Goal: Transaction & Acquisition: Purchase product/service

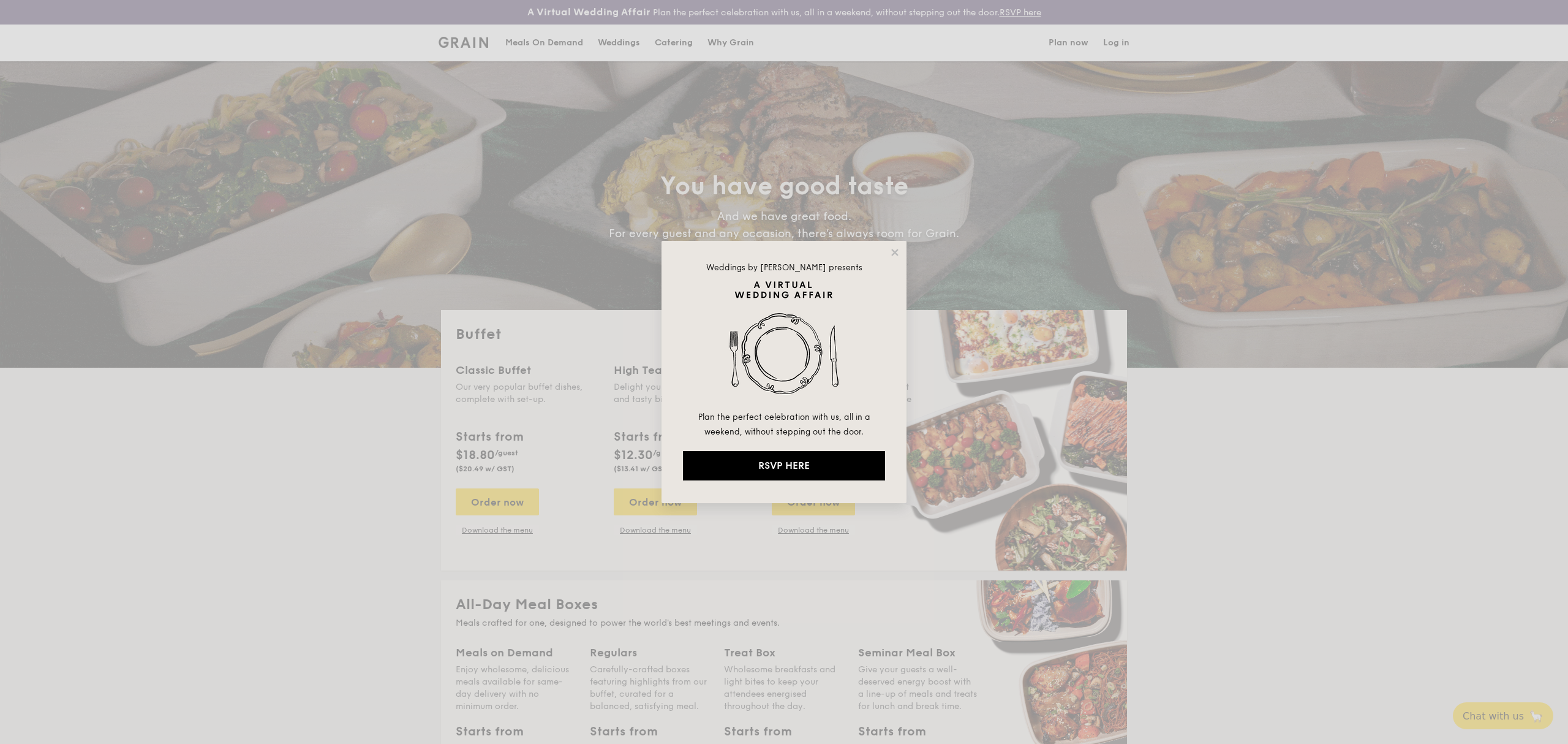
select select
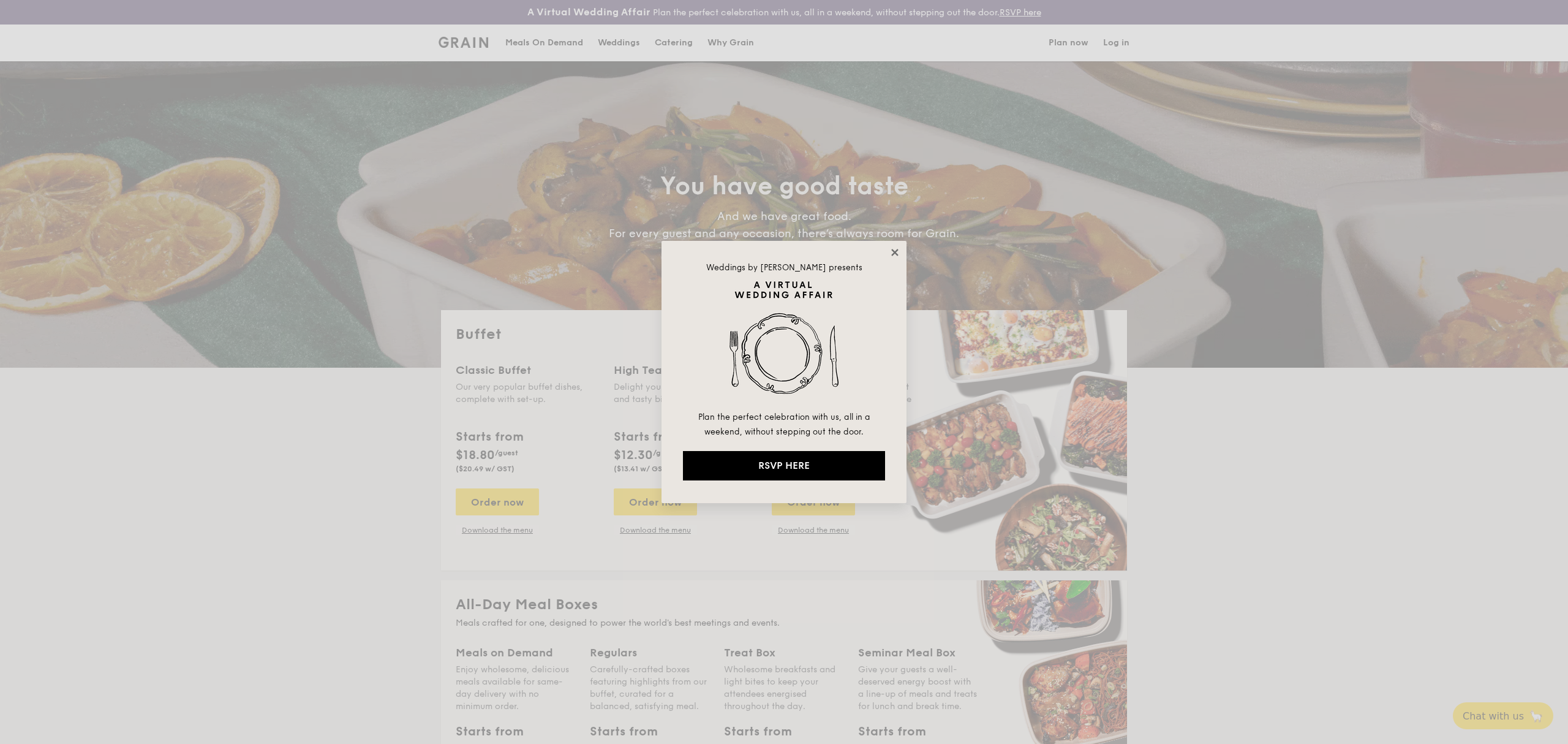
click at [892, 248] on icon at bounding box center [895, 252] width 11 height 11
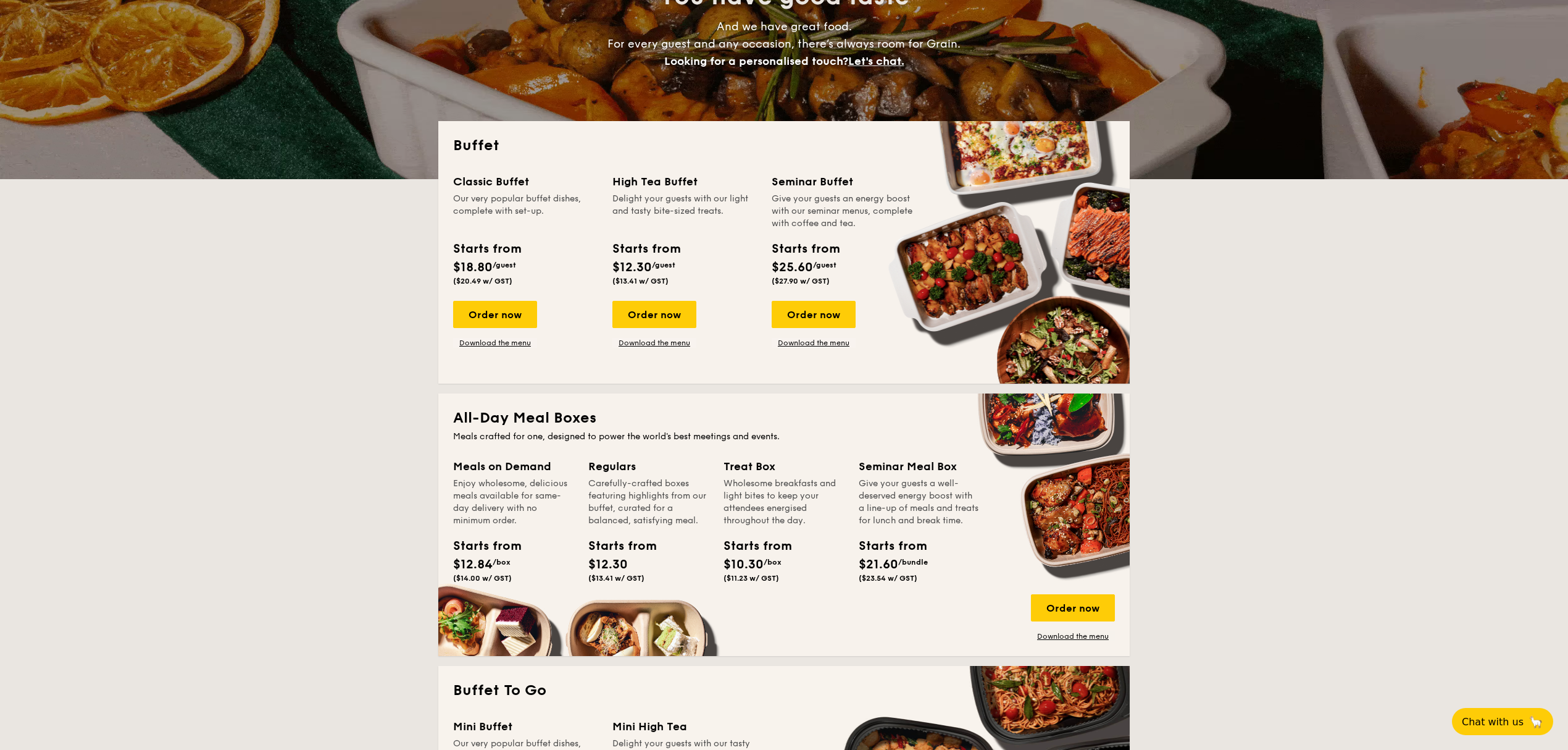
scroll to position [494, 0]
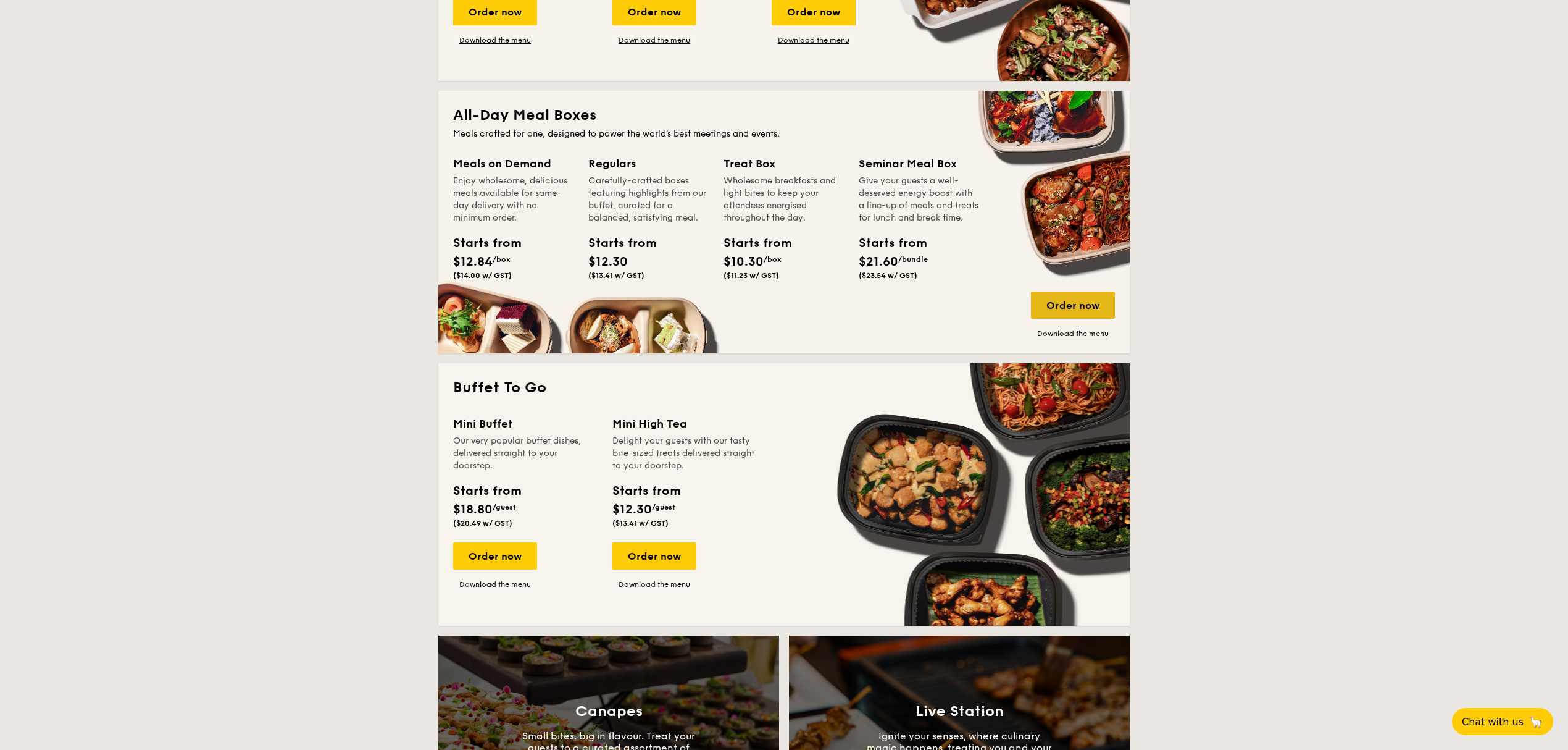
click at [1095, 306] on div "Order now" at bounding box center [1073, 304] width 84 height 27
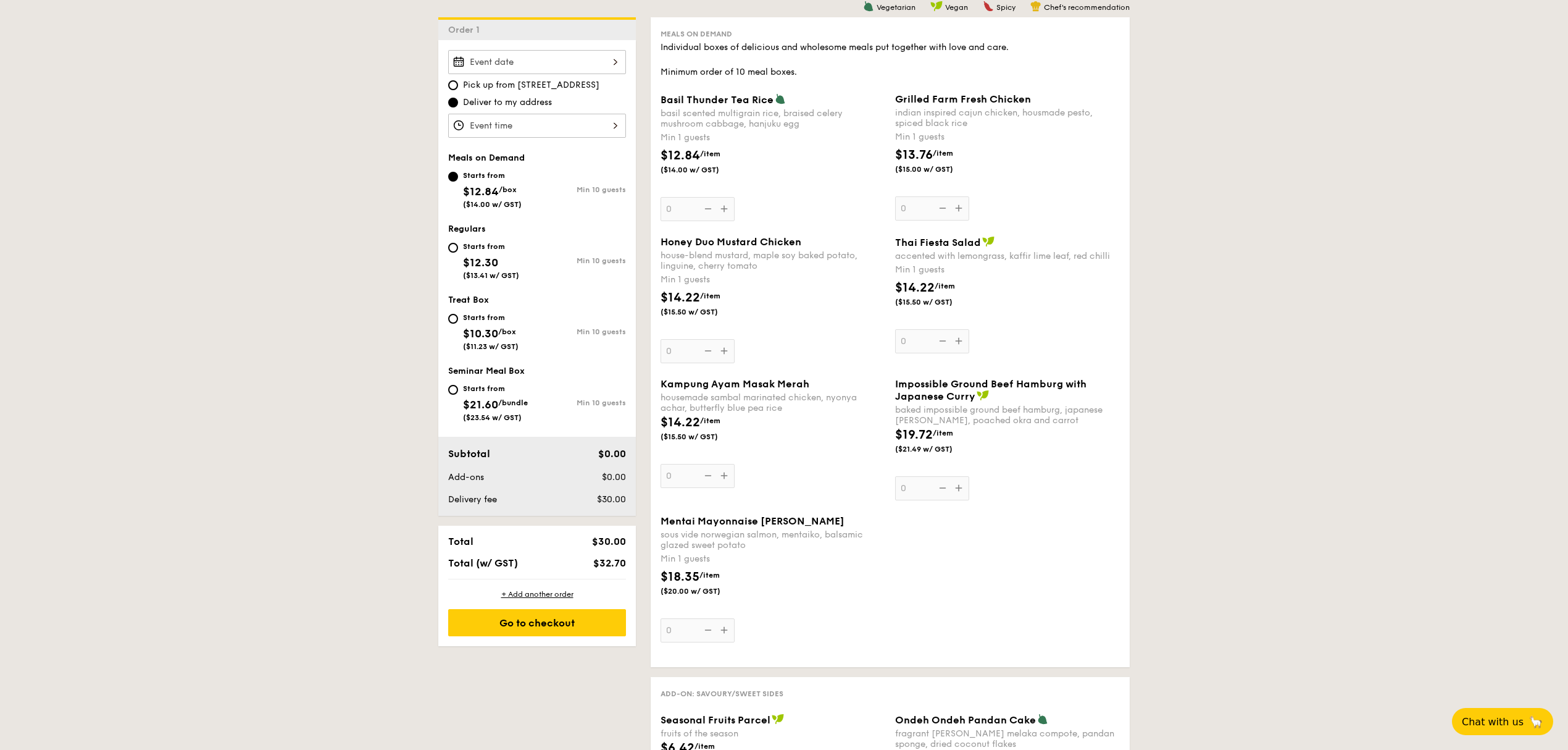
scroll to position [412, 0]
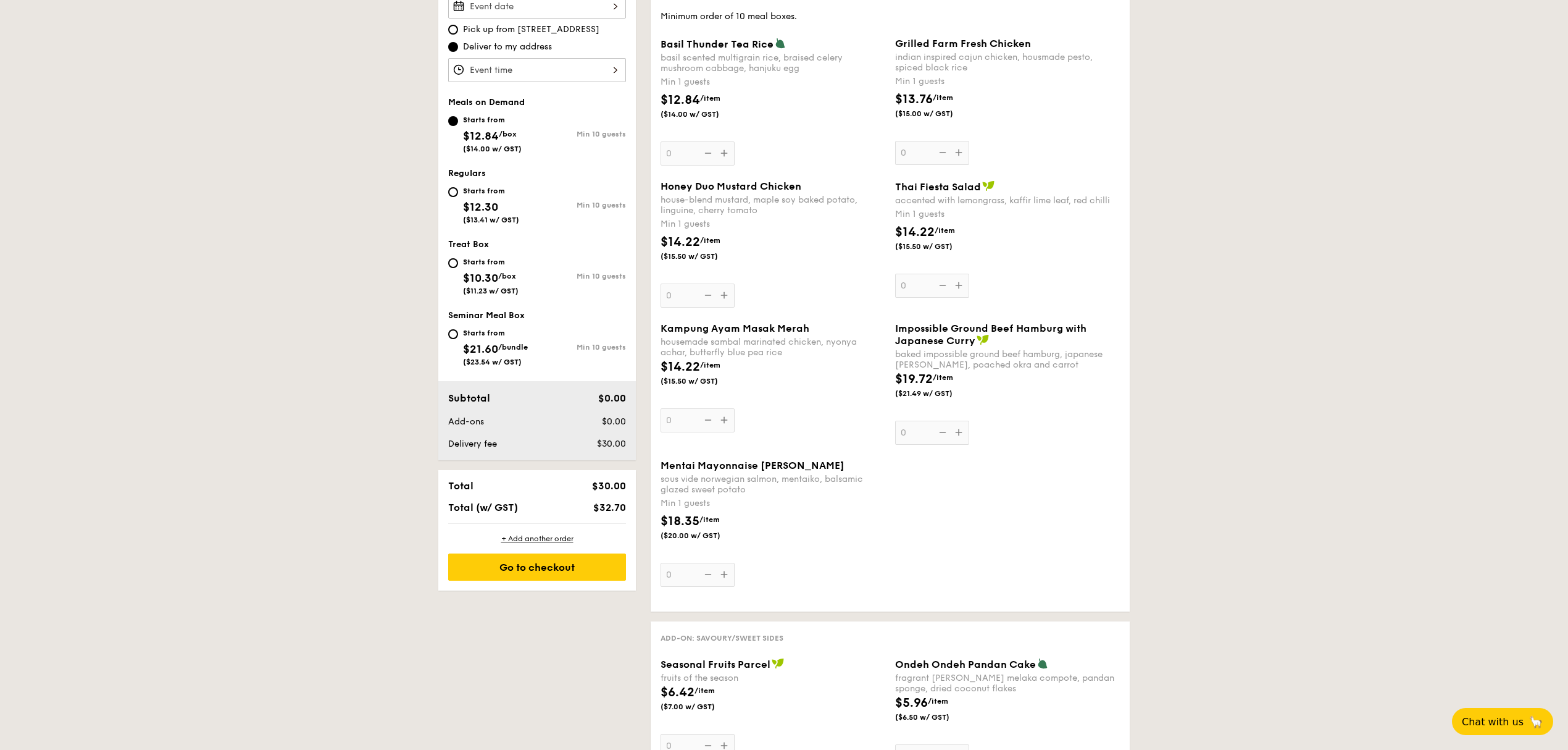
click at [724, 423] on div "Kampung Ayam Masak Merah housemade sambal marinated chicken, nyonya achar, butt…" at bounding box center [773, 377] width 224 height 110
click at [724, 423] on input "0" at bounding box center [698, 420] width 74 height 24
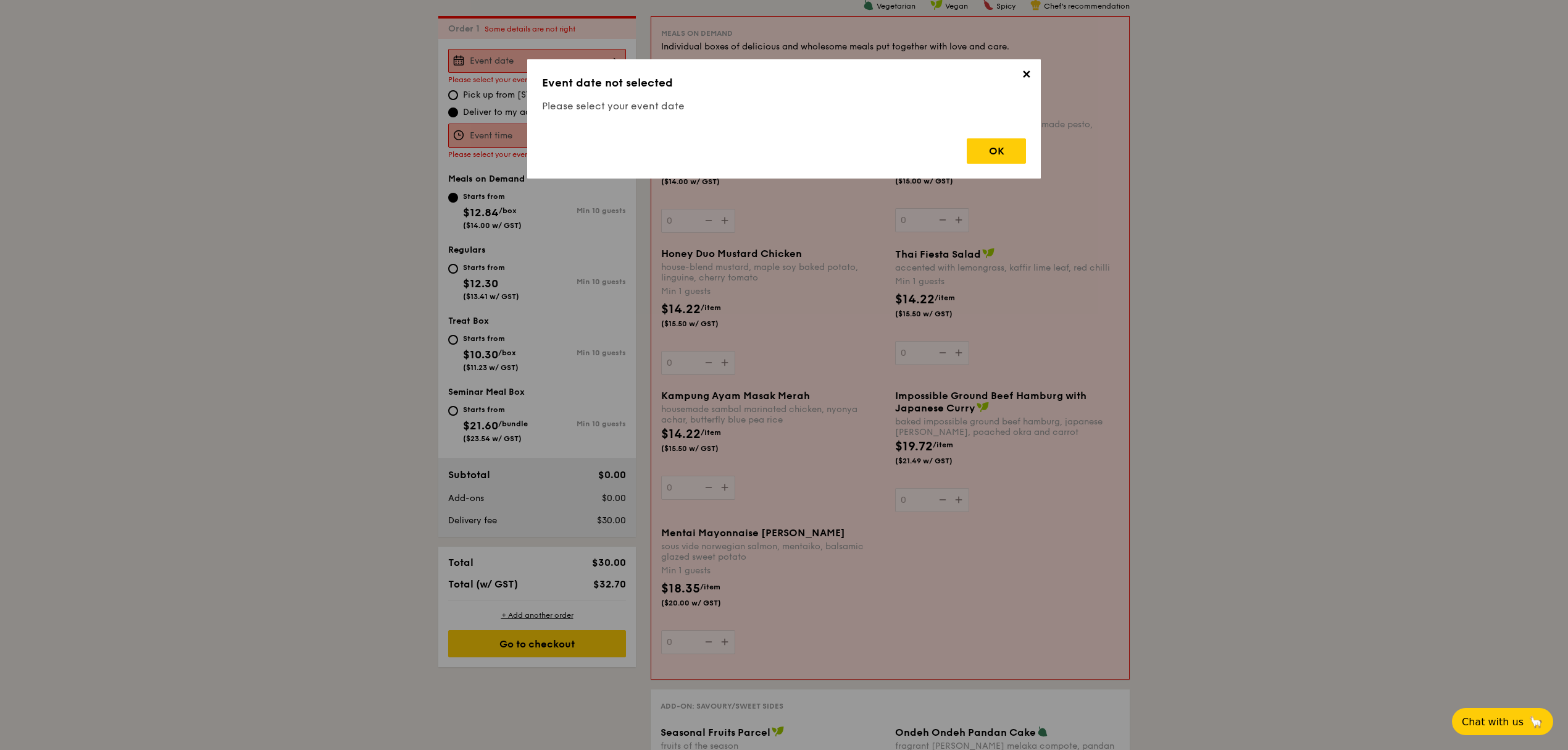
scroll to position [354, 0]
click at [1026, 78] on span "✕" at bounding box center [1026, 76] width 18 height 18
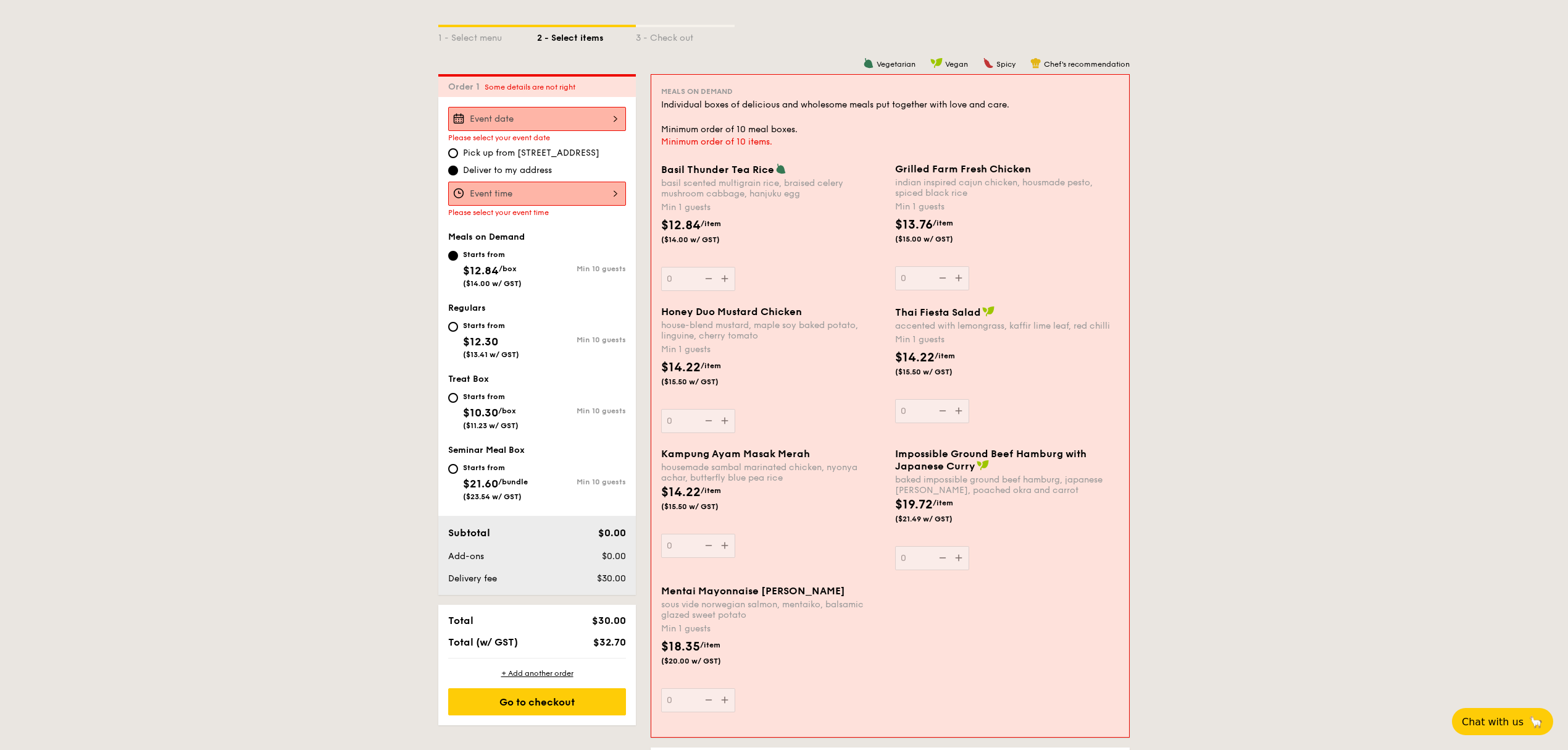
scroll to position [273, 0]
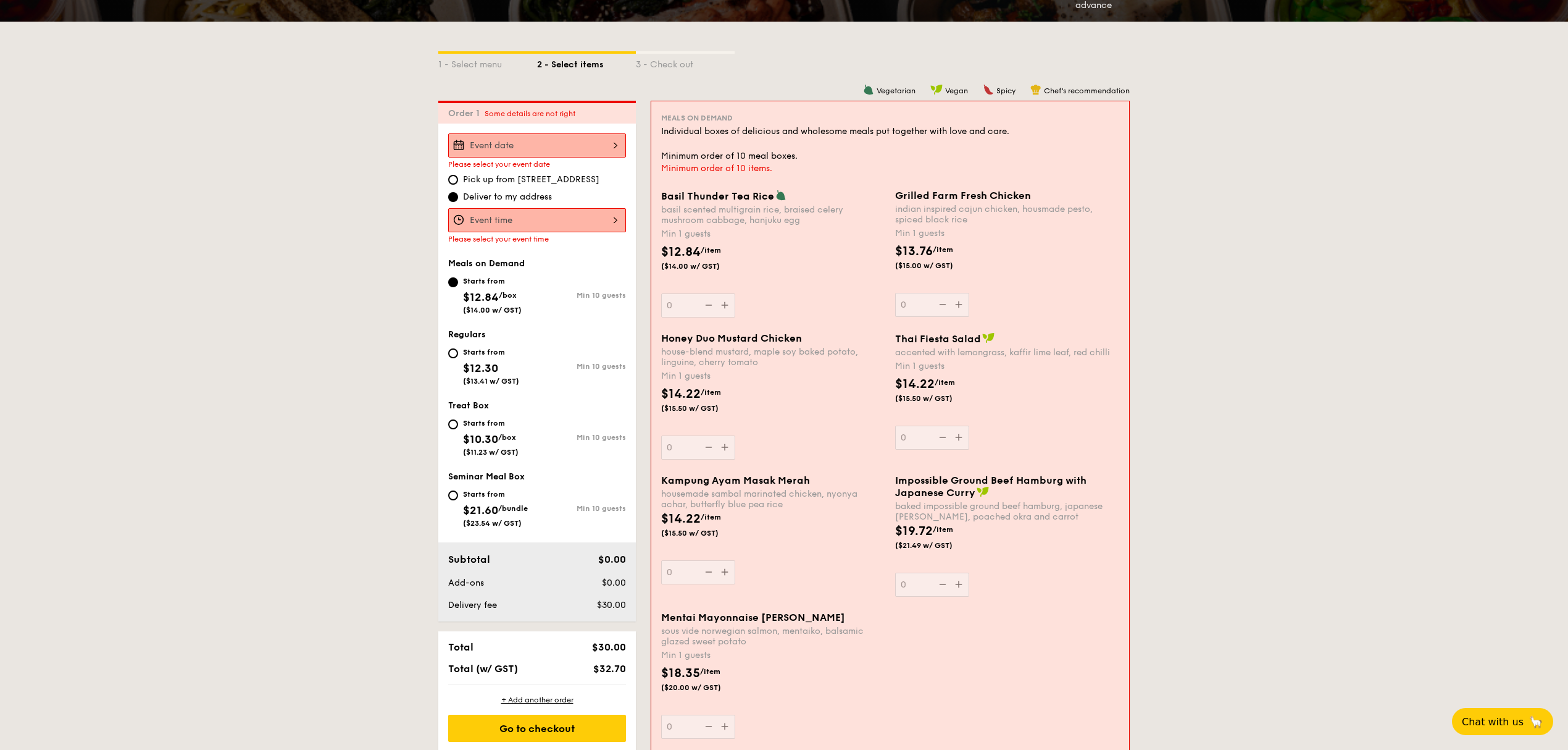
click at [556, 224] on div at bounding box center [537, 221] width 178 height 24
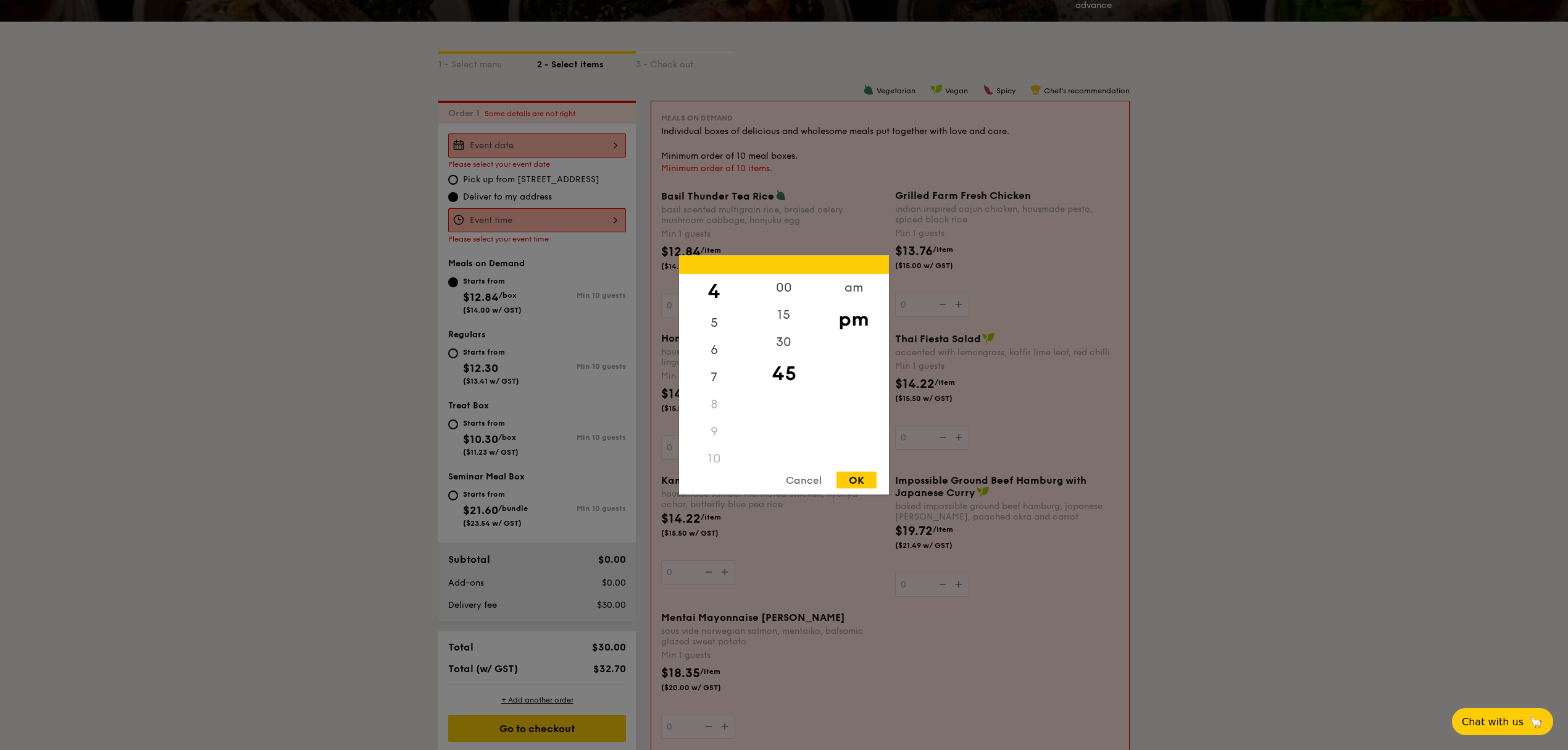
scroll to position [146, 0]
click at [717, 447] on div "11" at bounding box center [714, 449] width 70 height 27
click at [873, 291] on div "am" at bounding box center [853, 292] width 70 height 36
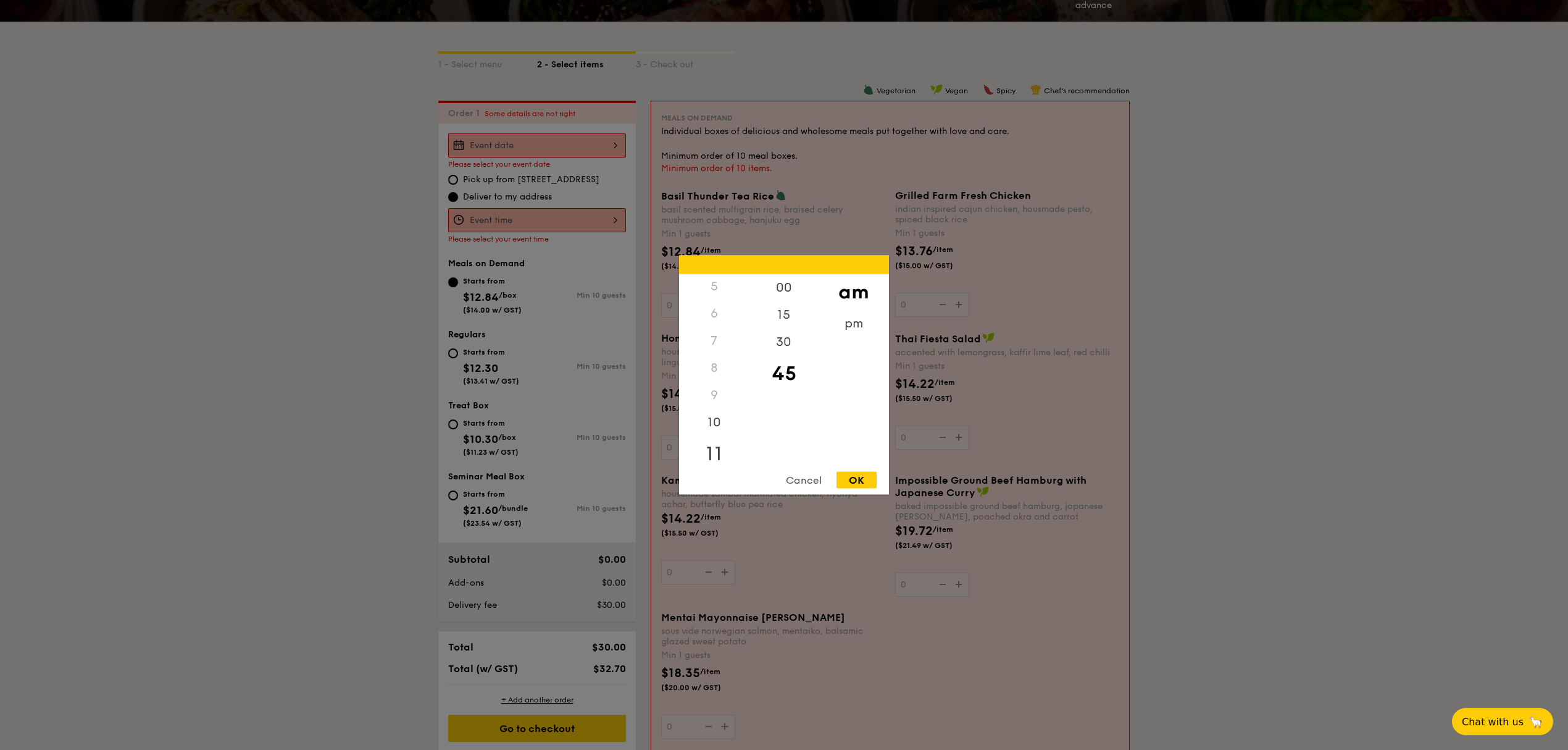
click at [718, 452] on div "11" at bounding box center [714, 453] width 70 height 36
click at [794, 289] on div "00" at bounding box center [783, 292] width 70 height 36
click at [869, 478] on div "OK" at bounding box center [856, 480] width 40 height 17
type input "11:00AM"
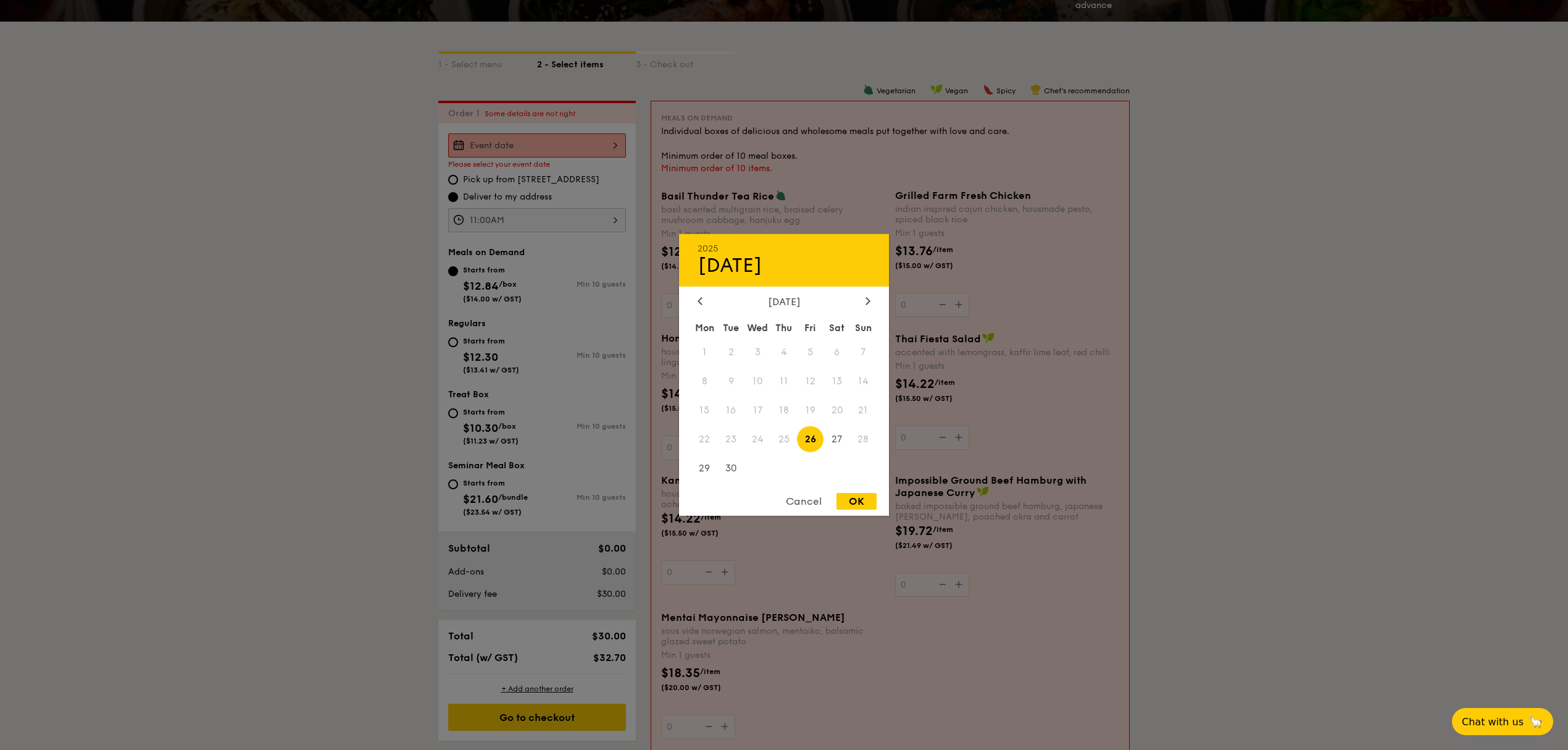
click at [527, 153] on div "2025 Sep [DATE] Tue Wed Thu Fri Sat Sun 1 2 3 4 5 6 7 8 9 10 11 12 13 14 15 16 …" at bounding box center [537, 146] width 178 height 24
click at [790, 438] on span "25" at bounding box center [784, 439] width 27 height 27
click at [802, 500] on div "2025 Sep [DATE] Tue Wed Thu Fri Sat Sun 1 2 3 4 5 6 7 8 9 10 11 12 13 14 15 16 …" at bounding box center [784, 375] width 210 height 282
click at [802, 500] on div "Cancel" at bounding box center [803, 502] width 60 height 17
